Goal: Task Accomplishment & Management: Complete application form

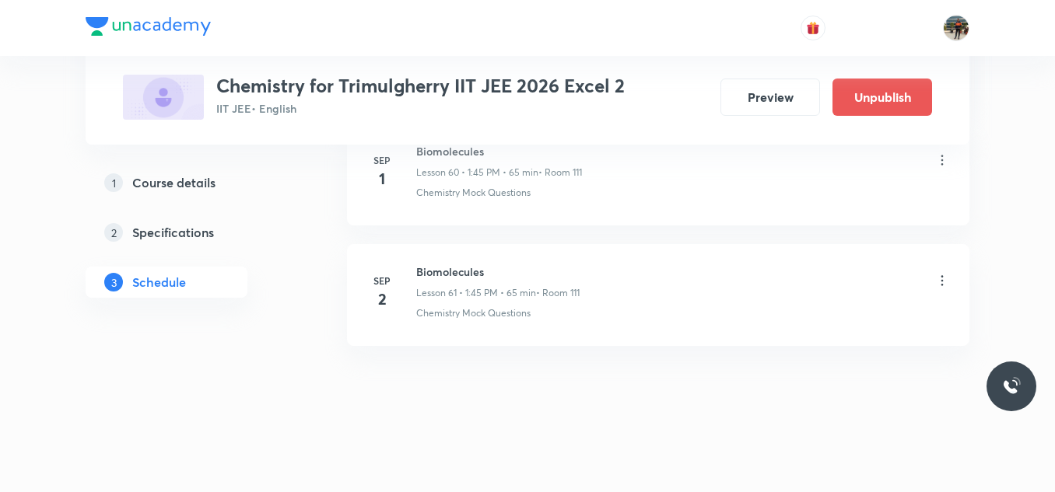
scroll to position [8040, 0]
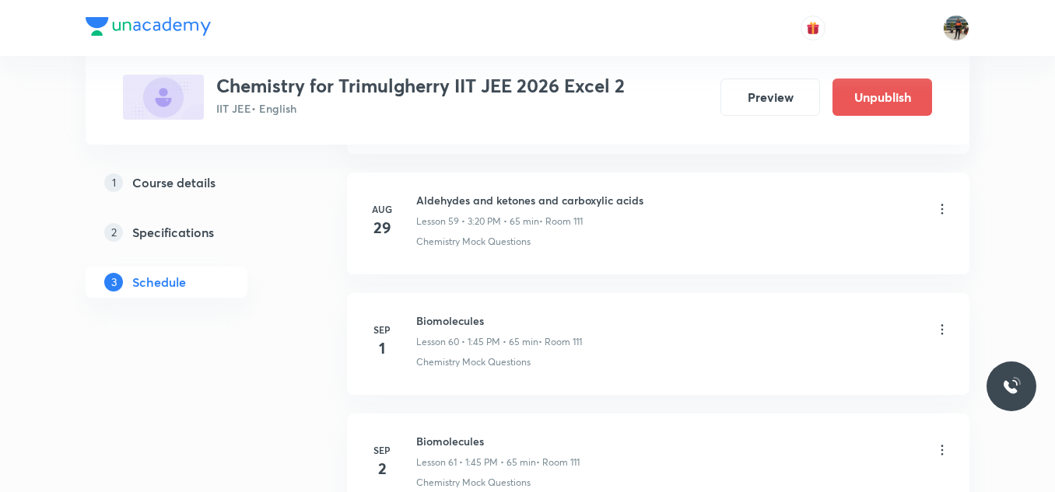
click at [822, 326] on div "Biomolecules Lesson 60 • 1:45 PM • 65 min • Room 111" at bounding box center [683, 331] width 534 height 37
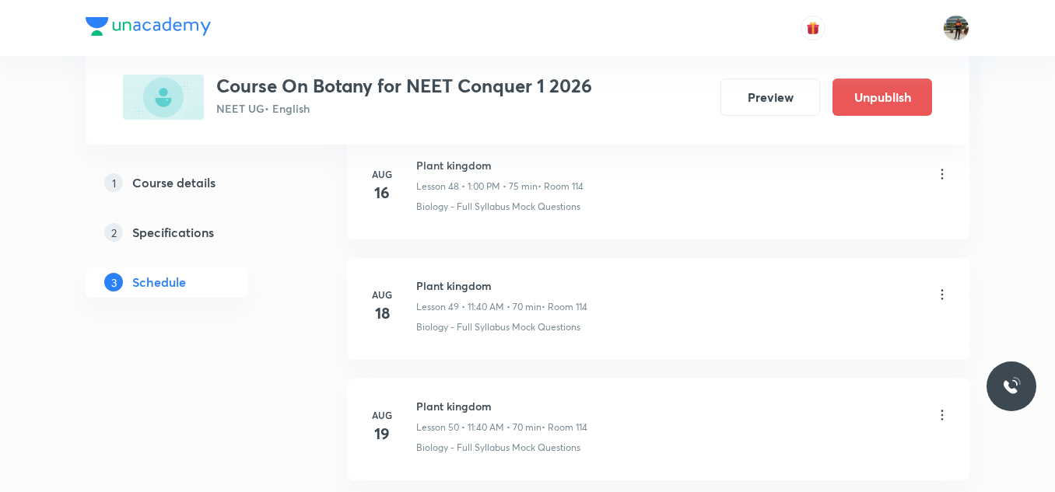
scroll to position [7990, 0]
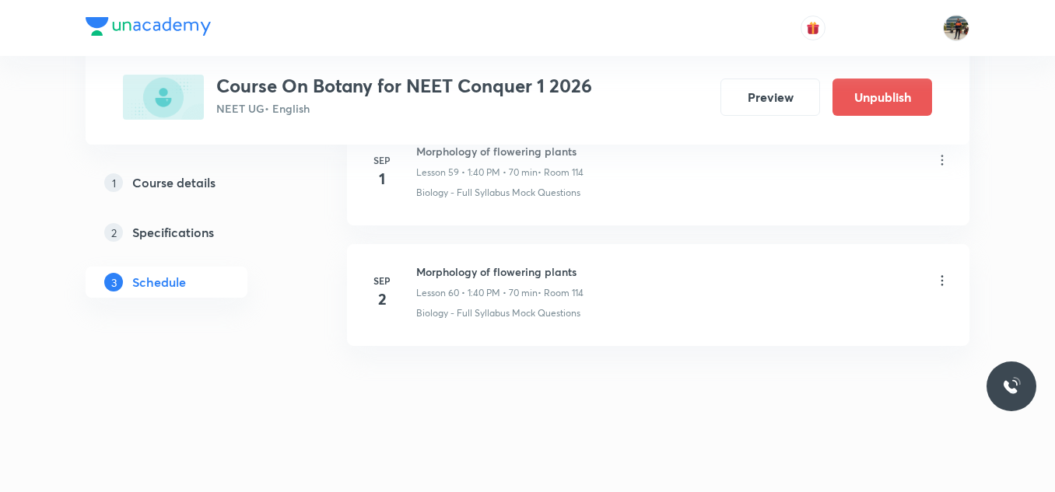
click at [450, 268] on h6 "Morphology of flowering plants" at bounding box center [499, 272] width 167 height 16
copy h6 "Morphology of flowering plants"
click at [450, 268] on h6 "Morphology of flowering plants" at bounding box center [499, 272] width 167 height 16
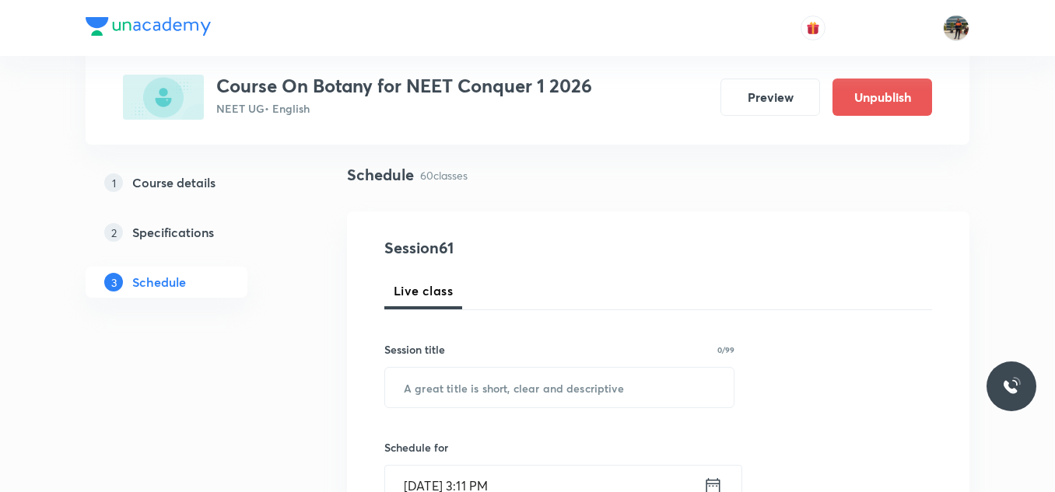
scroll to position [233, 0]
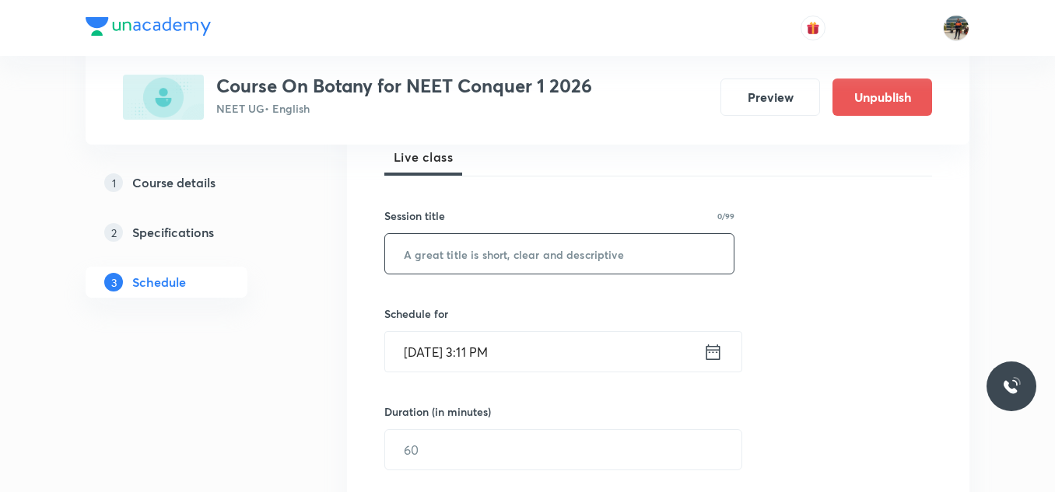
click at [474, 257] on input "text" at bounding box center [559, 254] width 349 height 40
paste input "Morphology of flowering plants"
type input "Morphology of flowering plants"
click at [716, 352] on icon at bounding box center [713, 352] width 14 height 16
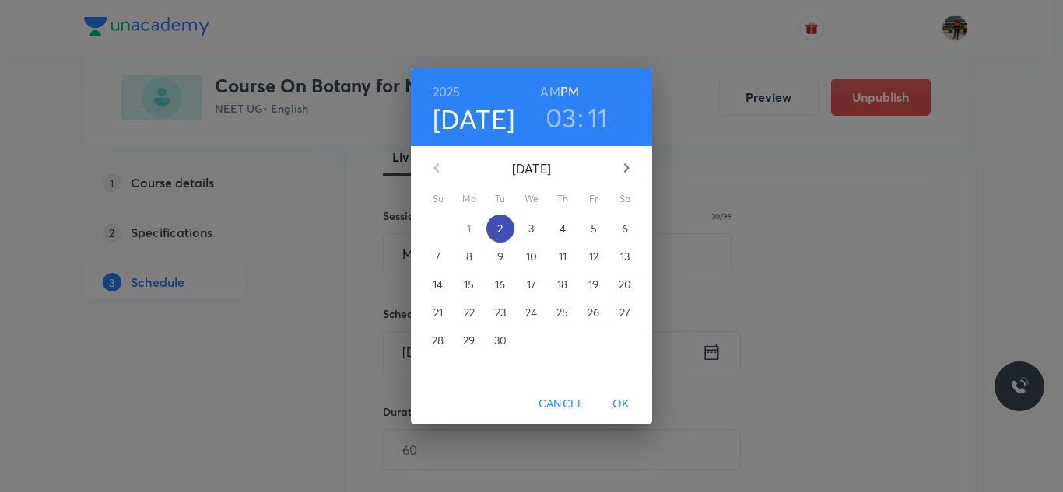
click at [497, 231] on p "2" at bounding box center [499, 229] width 5 height 16
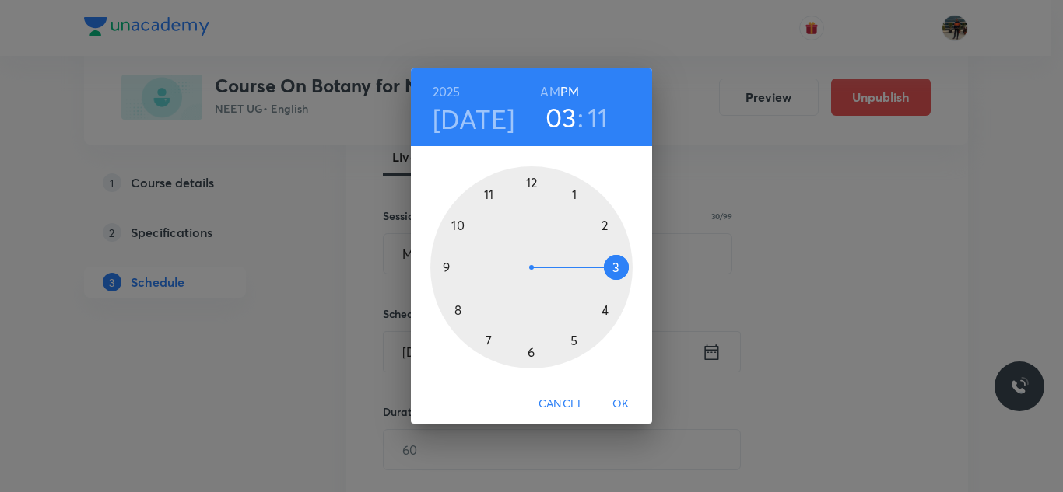
click at [604, 310] on div at bounding box center [531, 267] width 202 height 202
click at [574, 196] on div at bounding box center [531, 267] width 202 height 202
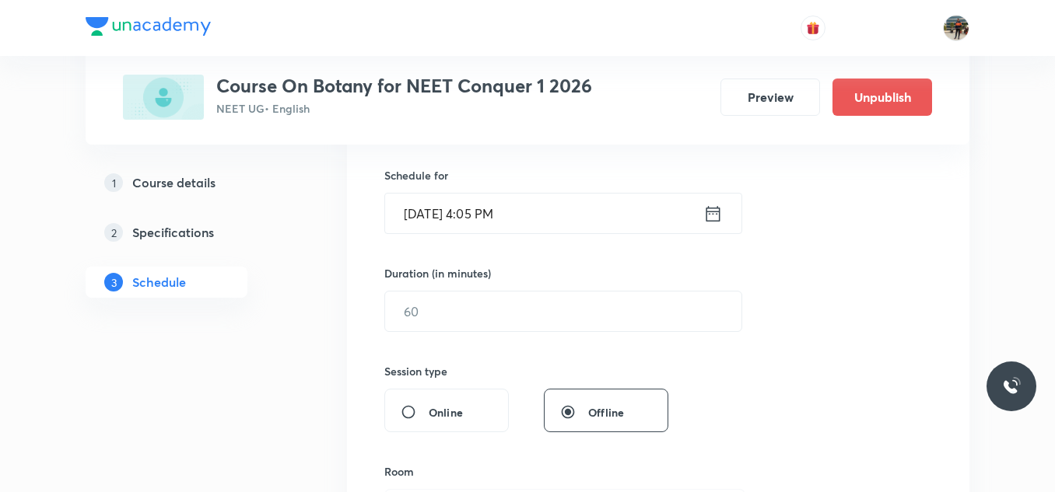
scroll to position [389, 0]
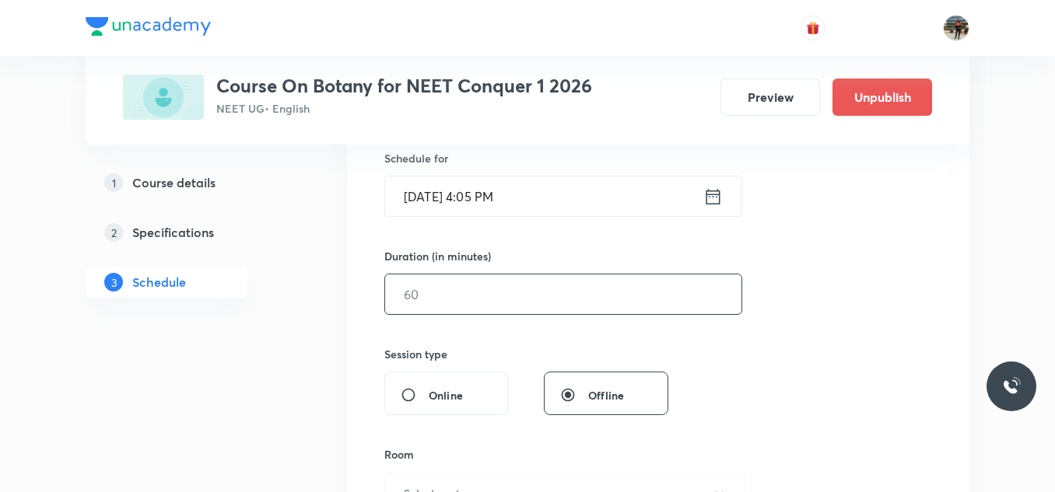
click at [487, 285] on input "text" at bounding box center [563, 295] width 356 height 40
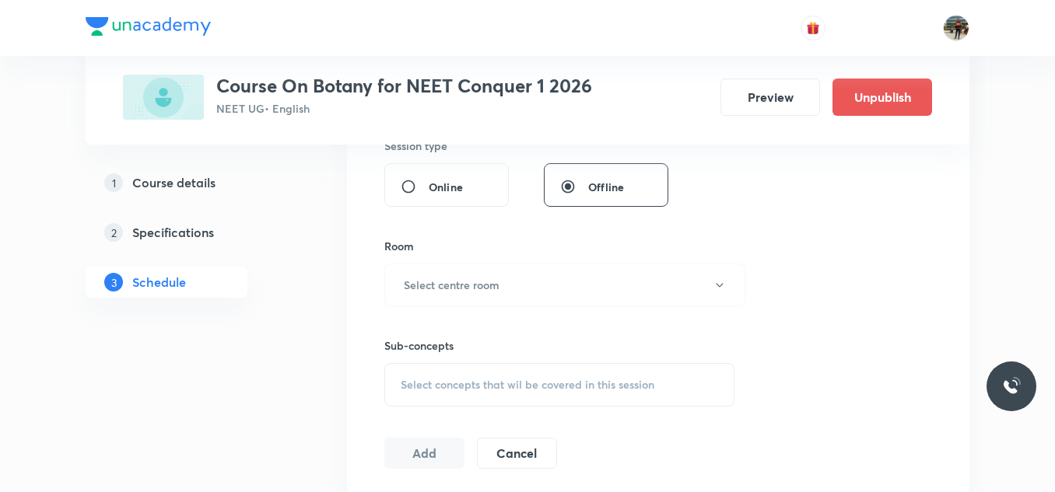
scroll to position [622, 0]
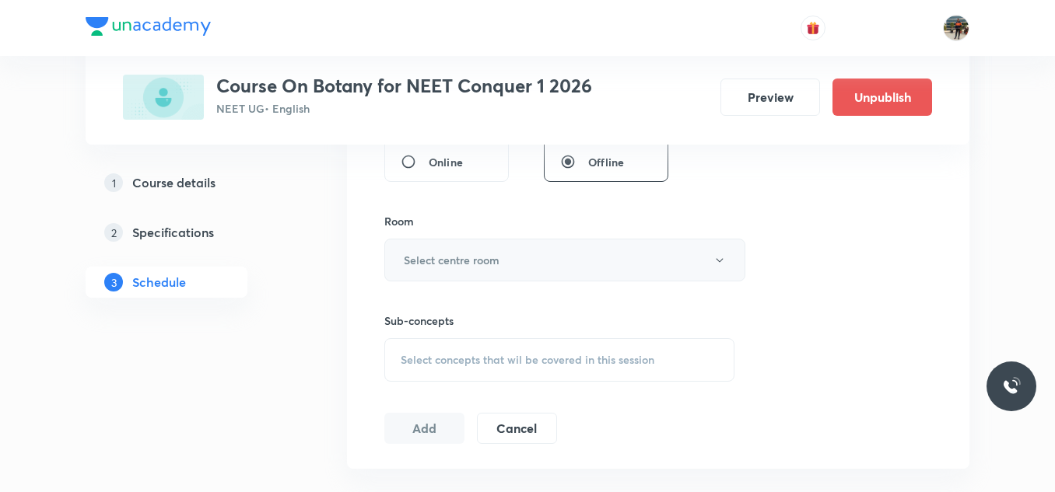
type input "60"
click at [420, 264] on h6 "Select centre room" at bounding box center [452, 260] width 96 height 16
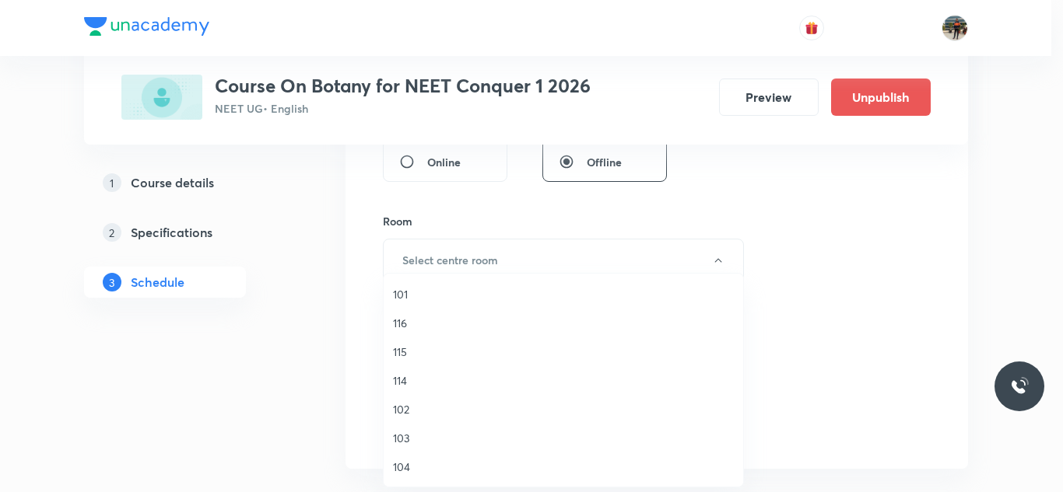
click at [405, 378] on span "114" at bounding box center [563, 381] width 341 height 16
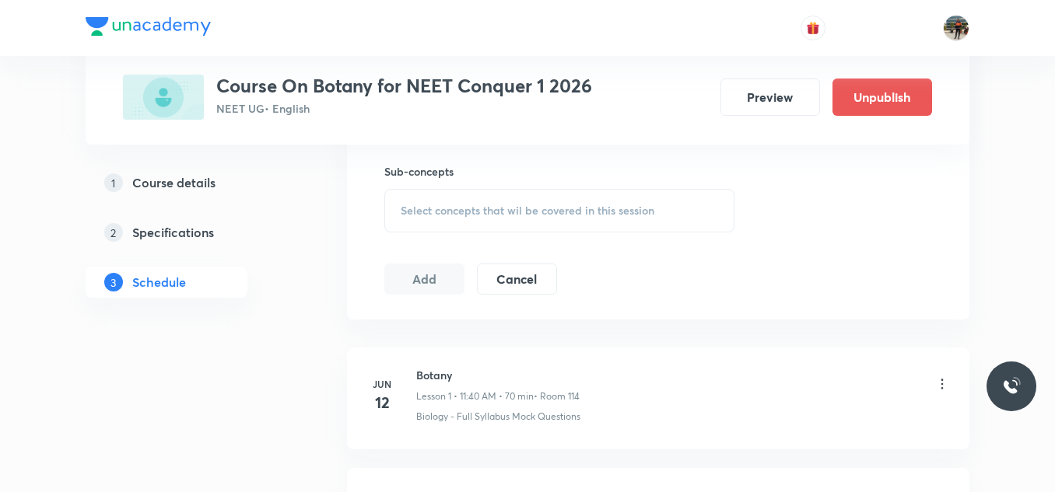
scroll to position [778, 0]
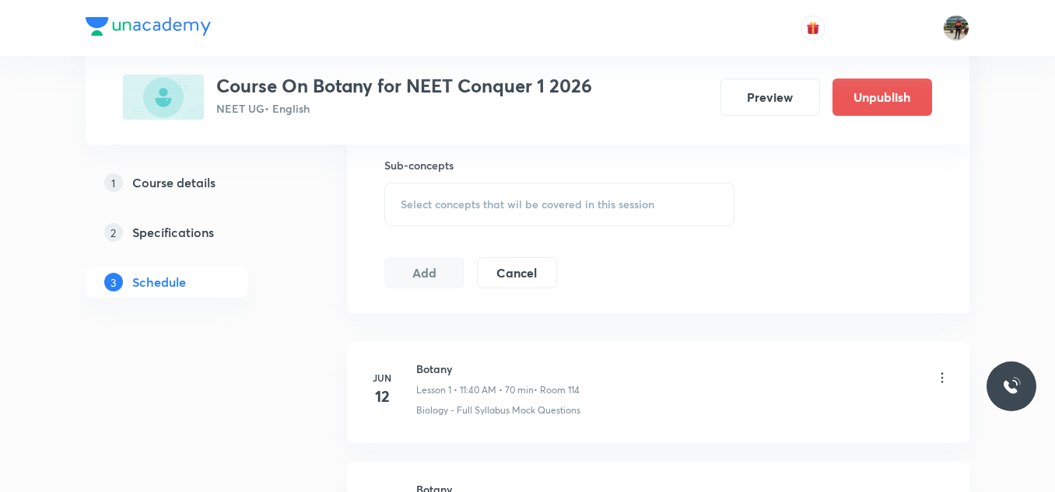
click at [410, 191] on div "Select concepts that wil be covered in this session" at bounding box center [559, 205] width 350 height 44
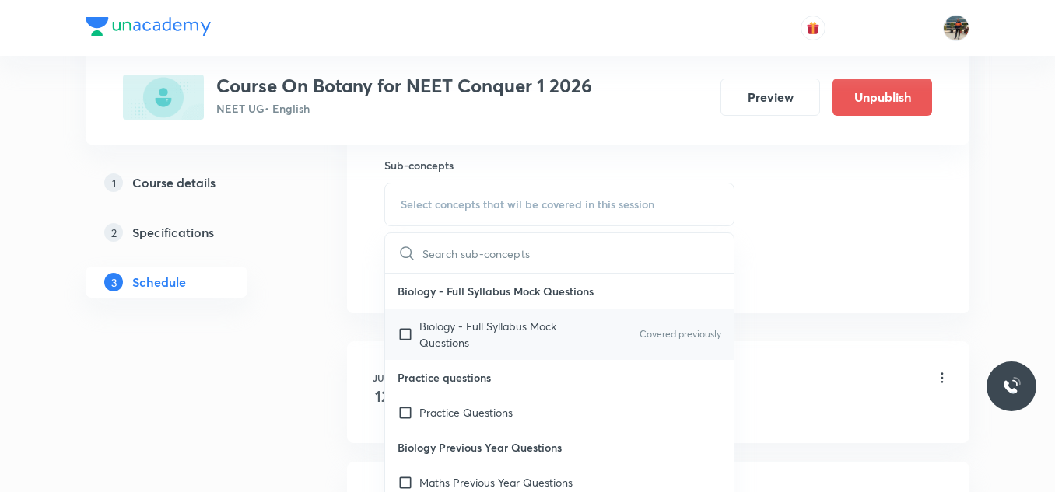
click at [409, 332] on input "checkbox" at bounding box center [409, 334] width 22 height 33
checkbox input "true"
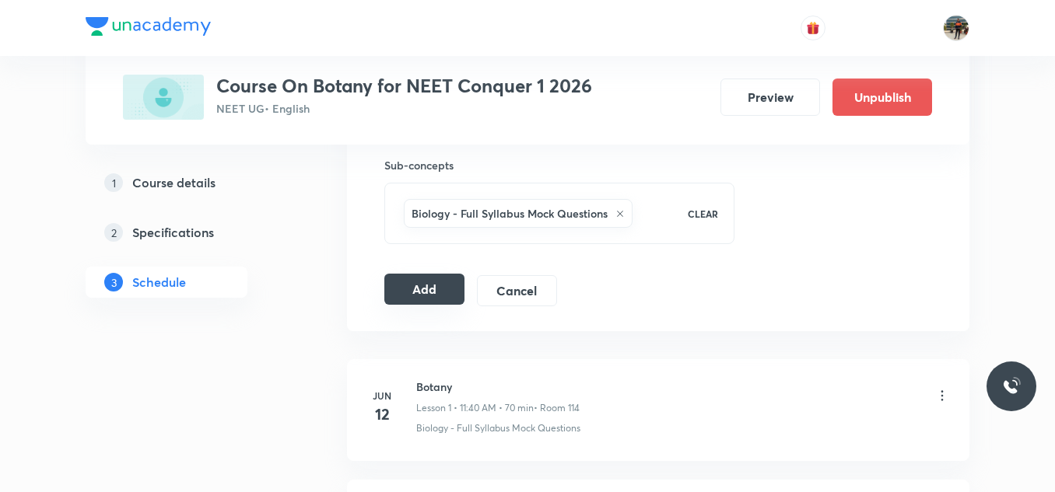
click at [405, 283] on button "Add" at bounding box center [424, 289] width 80 height 31
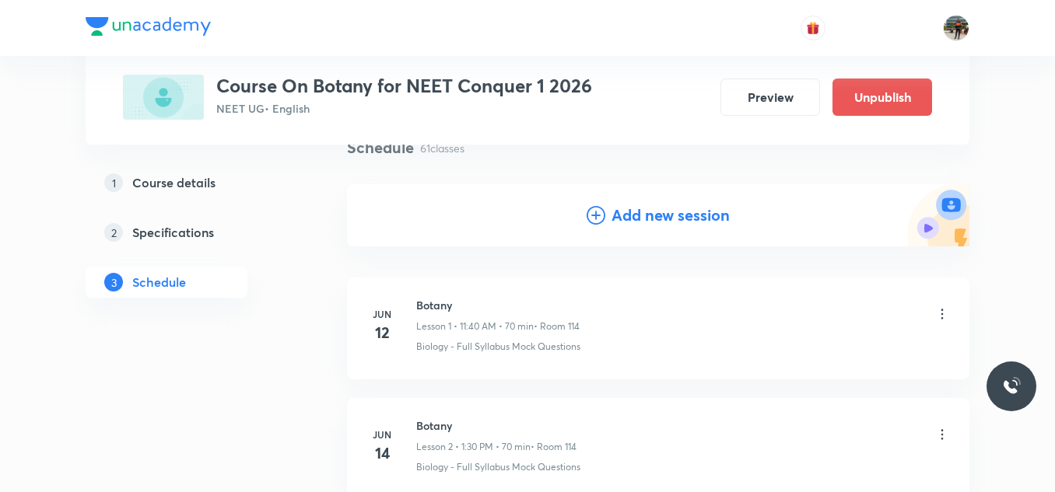
scroll to position [0, 0]
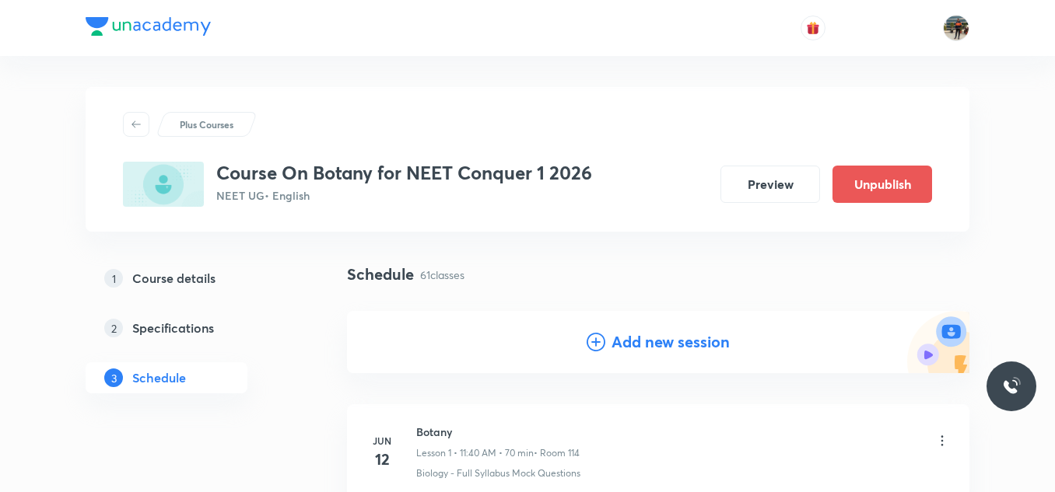
click at [152, 20] on img at bounding box center [148, 26] width 125 height 19
